Goal: Book appointment/travel/reservation

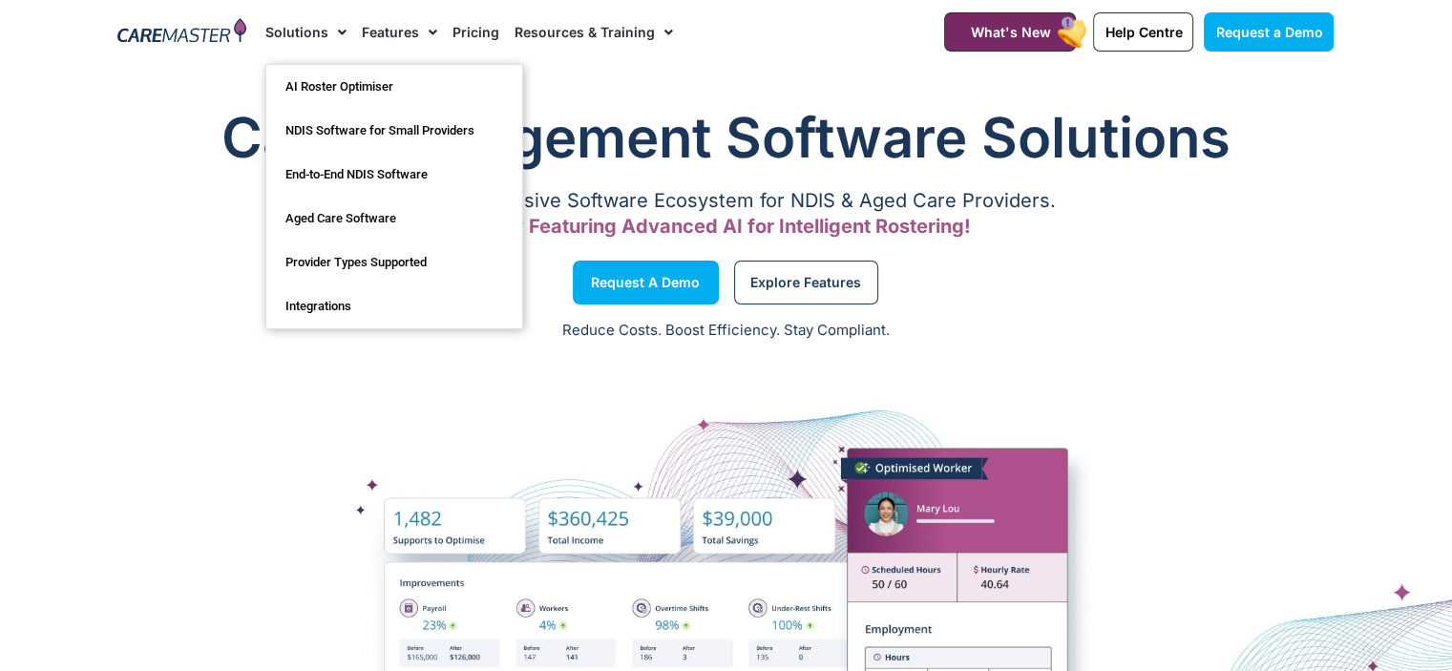
click at [309, 32] on link "Solutions" at bounding box center [305, 32] width 81 height 64
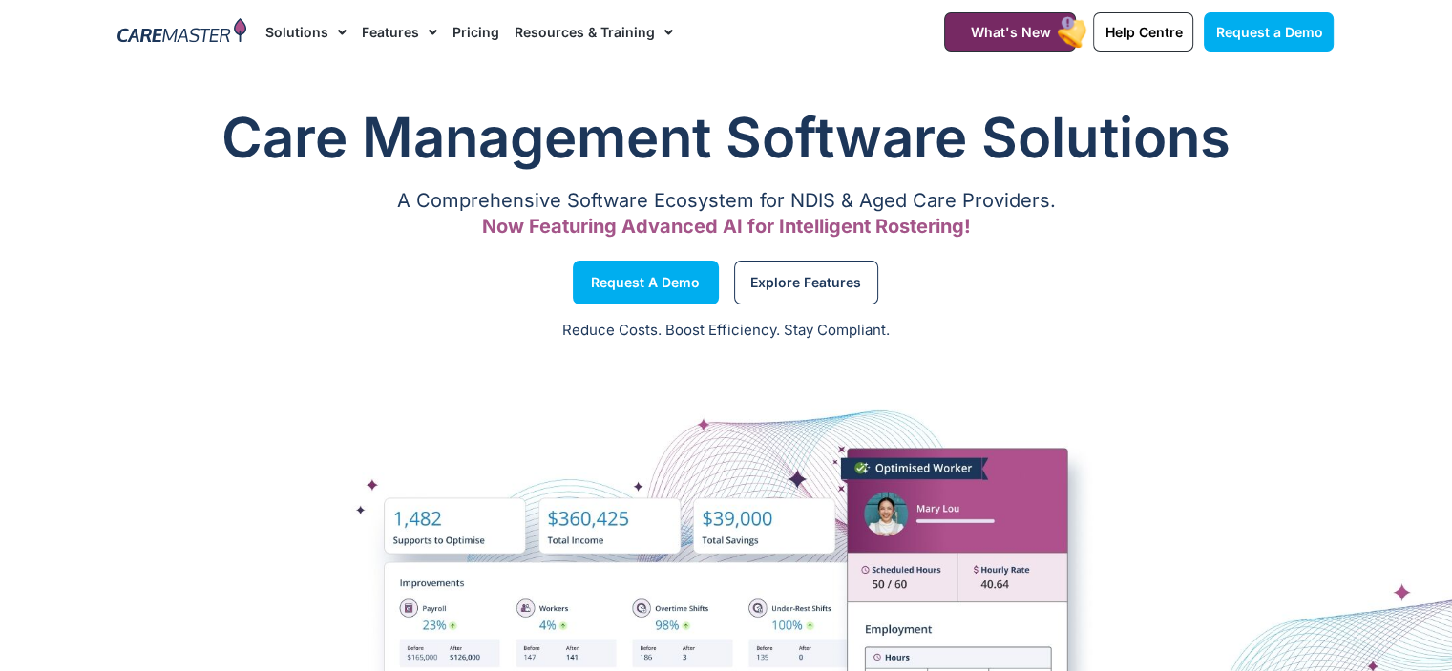
click at [309, 32] on link "Solutions" at bounding box center [305, 32] width 81 height 64
